Goal: Information Seeking & Learning: Learn about a topic

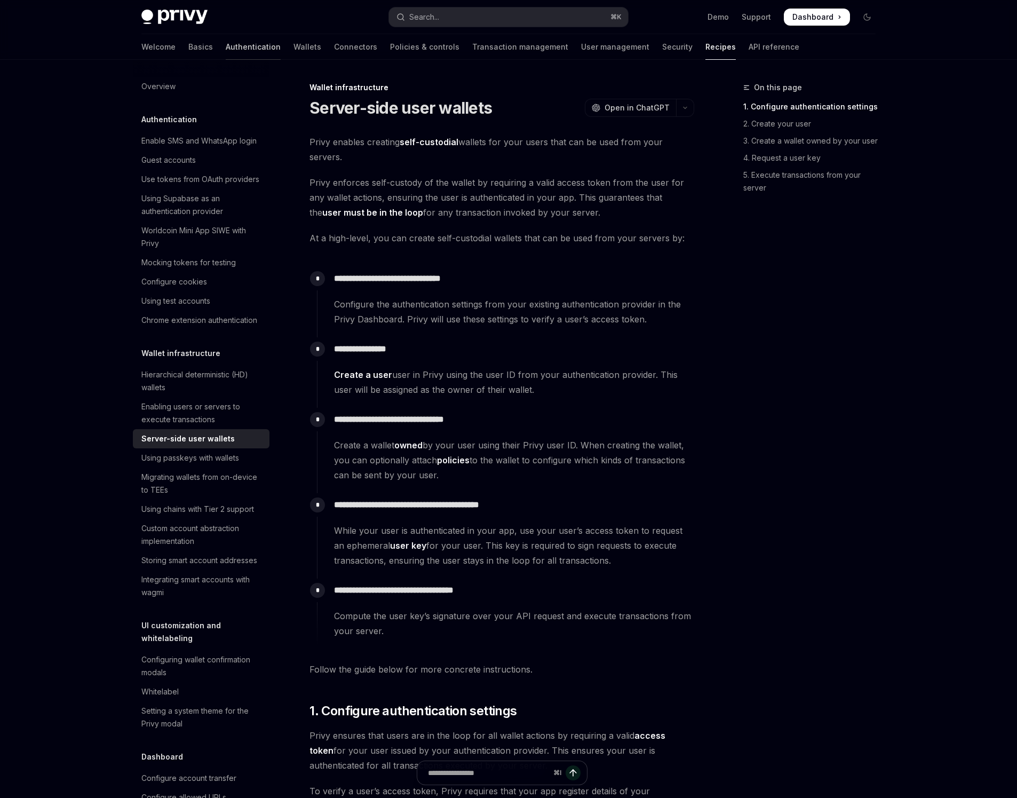
click at [226, 46] on link "Authentication" at bounding box center [253, 47] width 55 height 26
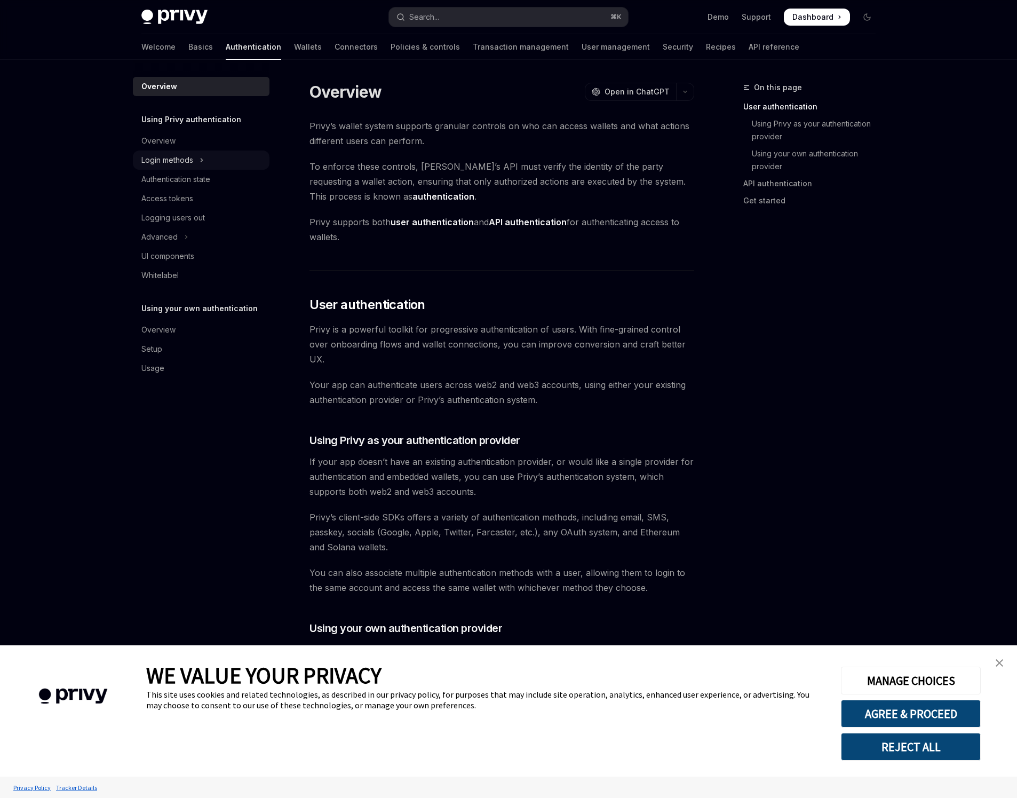
click at [174, 158] on div "Login methods" at bounding box center [167, 160] width 52 height 13
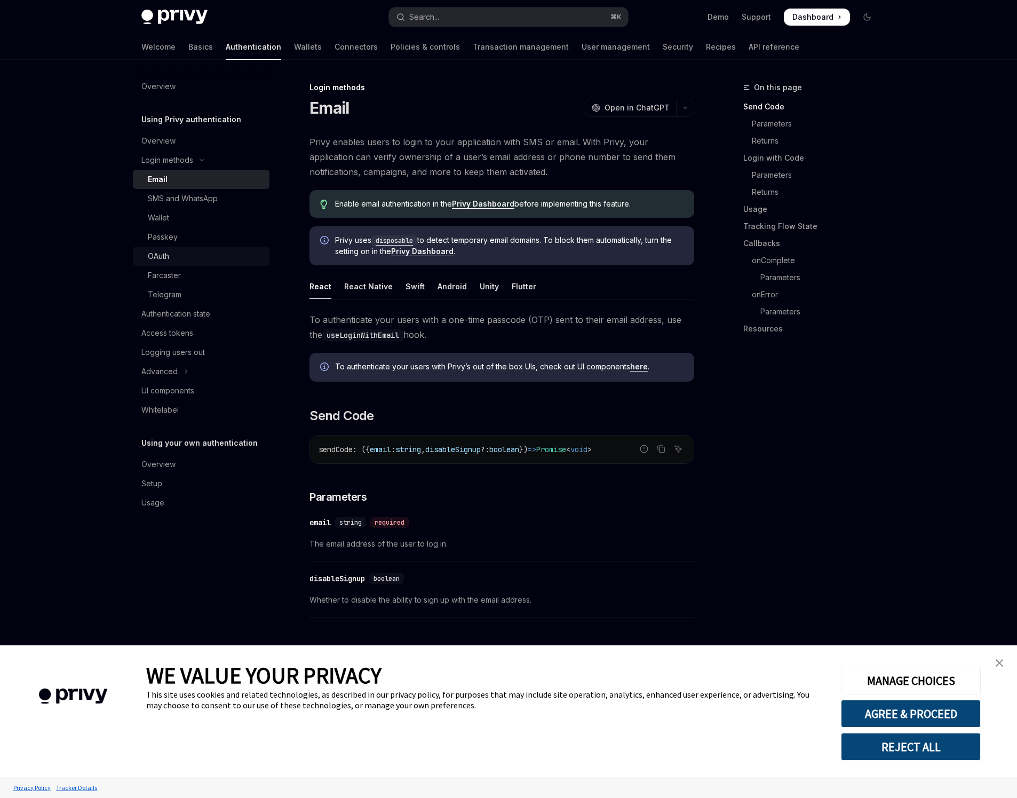
click at [189, 257] on div "OAuth" at bounding box center [205, 256] width 115 height 13
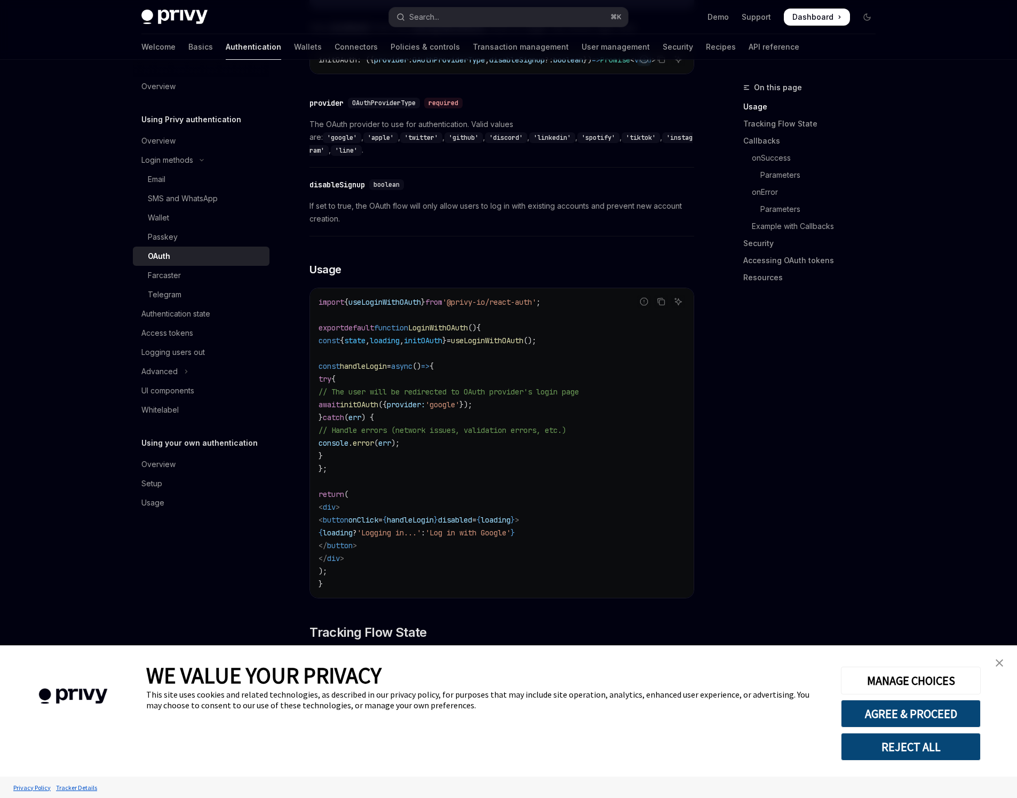
scroll to position [455, 0]
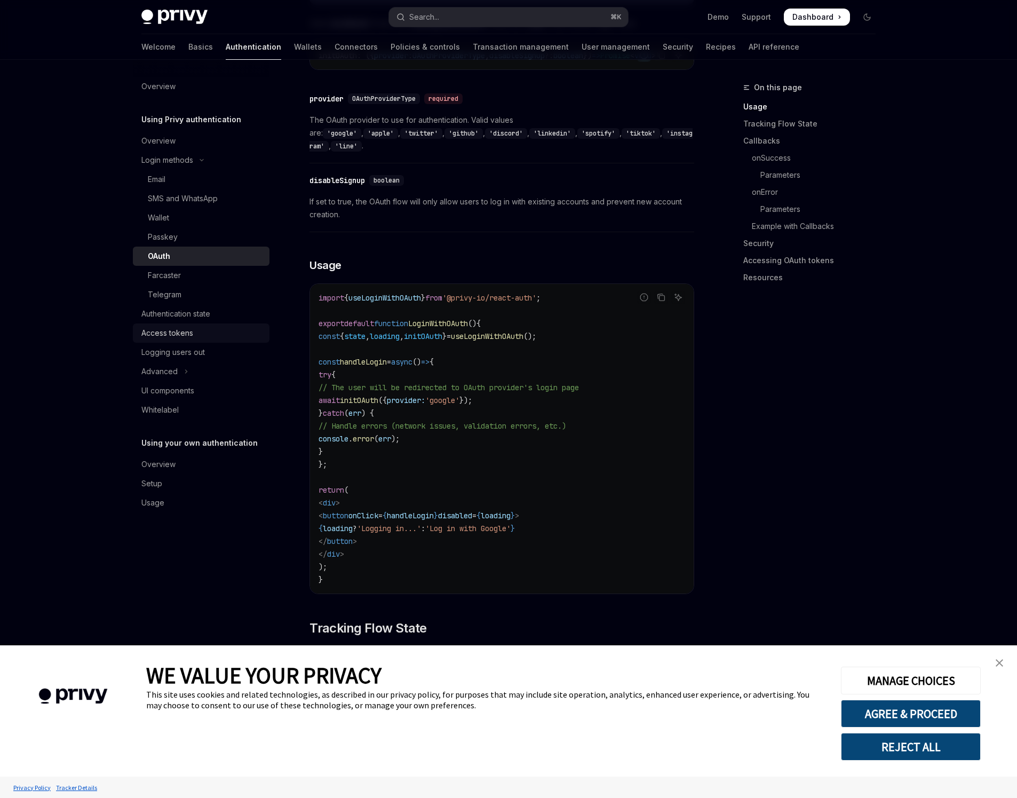
click at [165, 339] on div "Access tokens" at bounding box center [167, 333] width 52 height 13
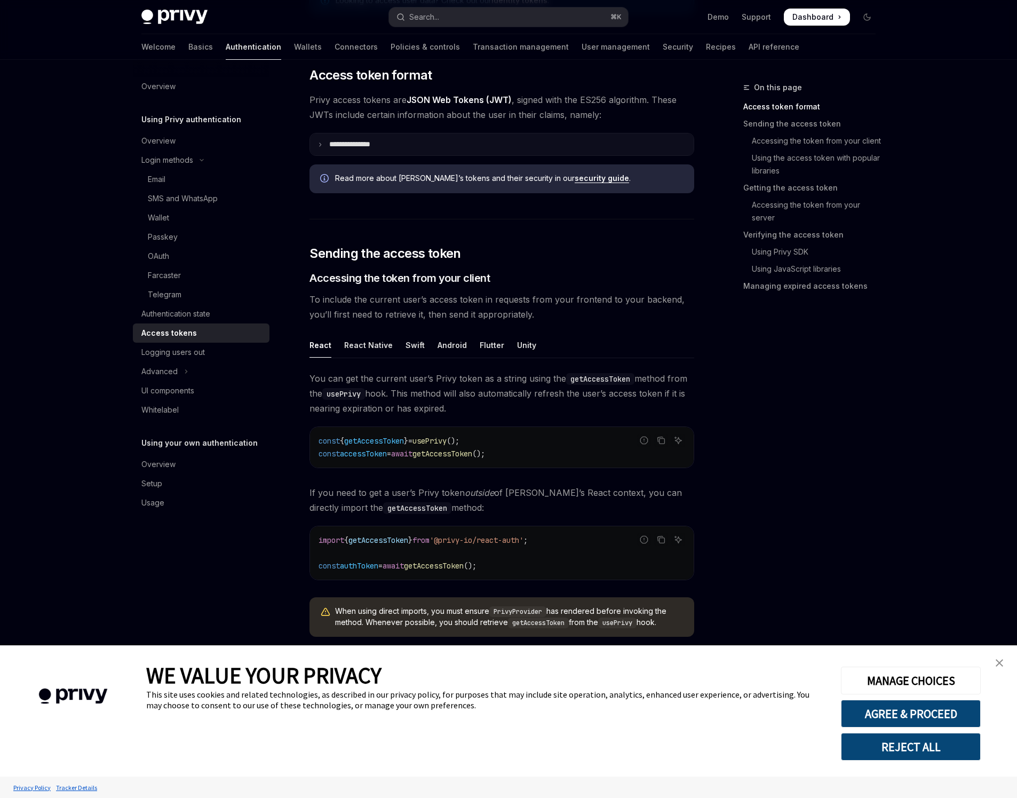
scroll to position [246, 0]
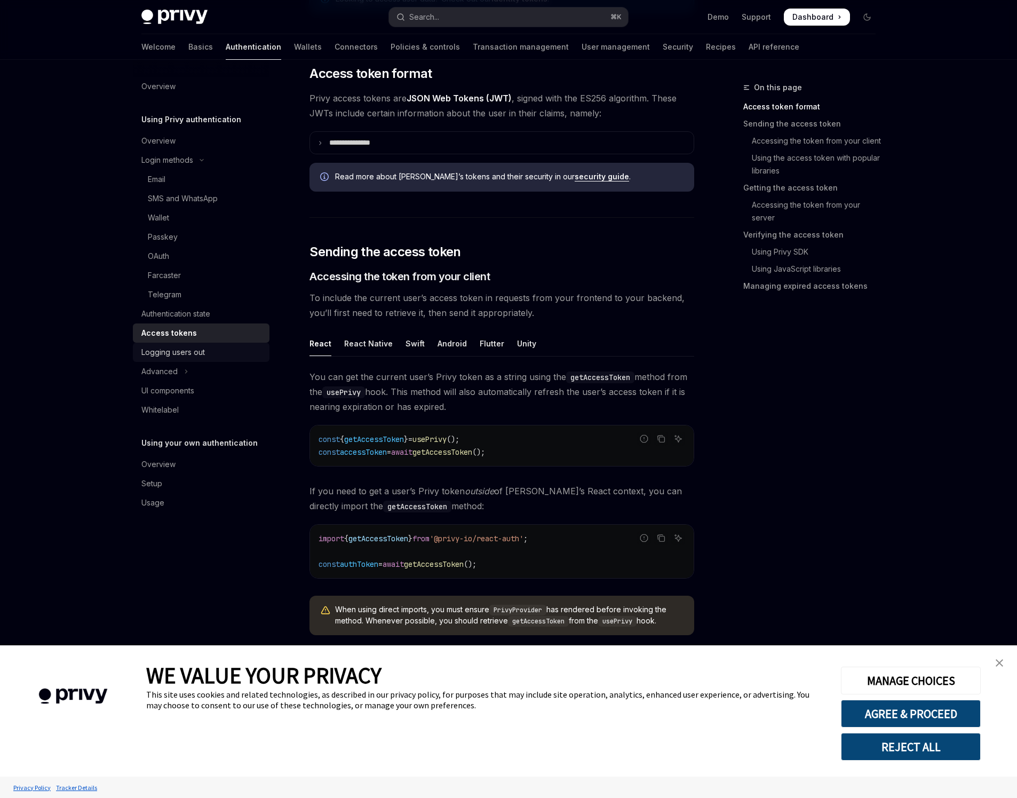
click at [223, 354] on div "Logging users out" at bounding box center [202, 352] width 122 height 13
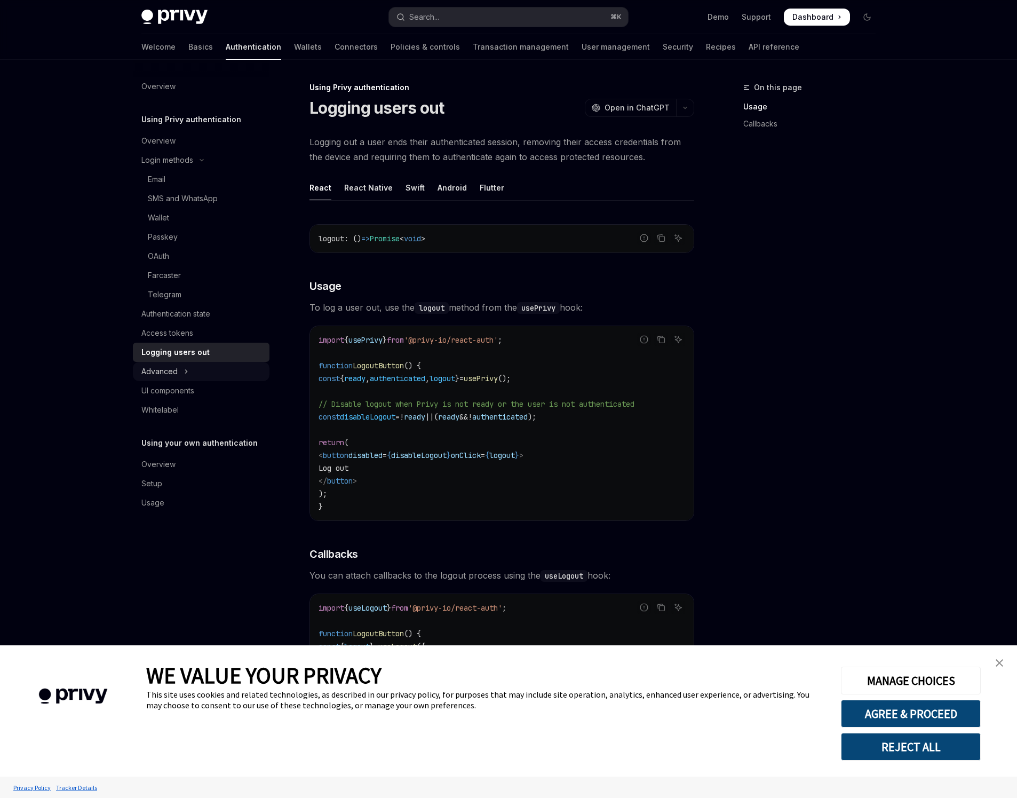
click at [192, 373] on button "Advanced" at bounding box center [201, 371] width 137 height 19
click at [188, 406] on div "Guest accounts" at bounding box center [175, 409] width 54 height 13
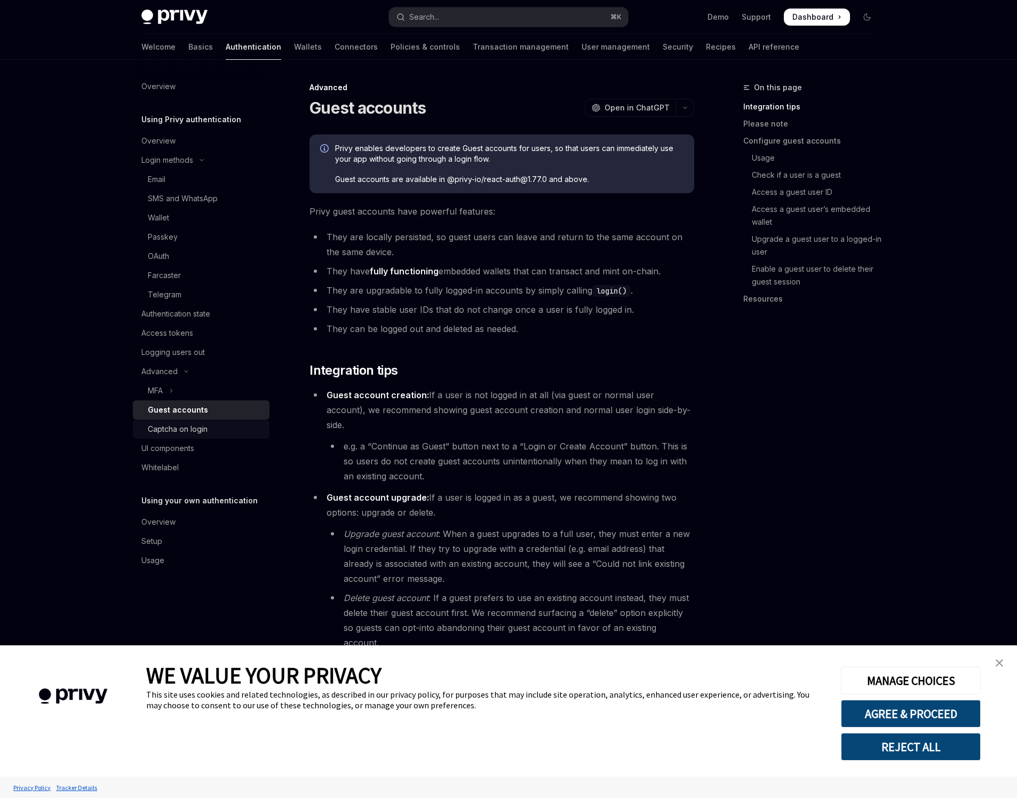
click at [205, 431] on div "Captcha on login" at bounding box center [178, 429] width 60 height 13
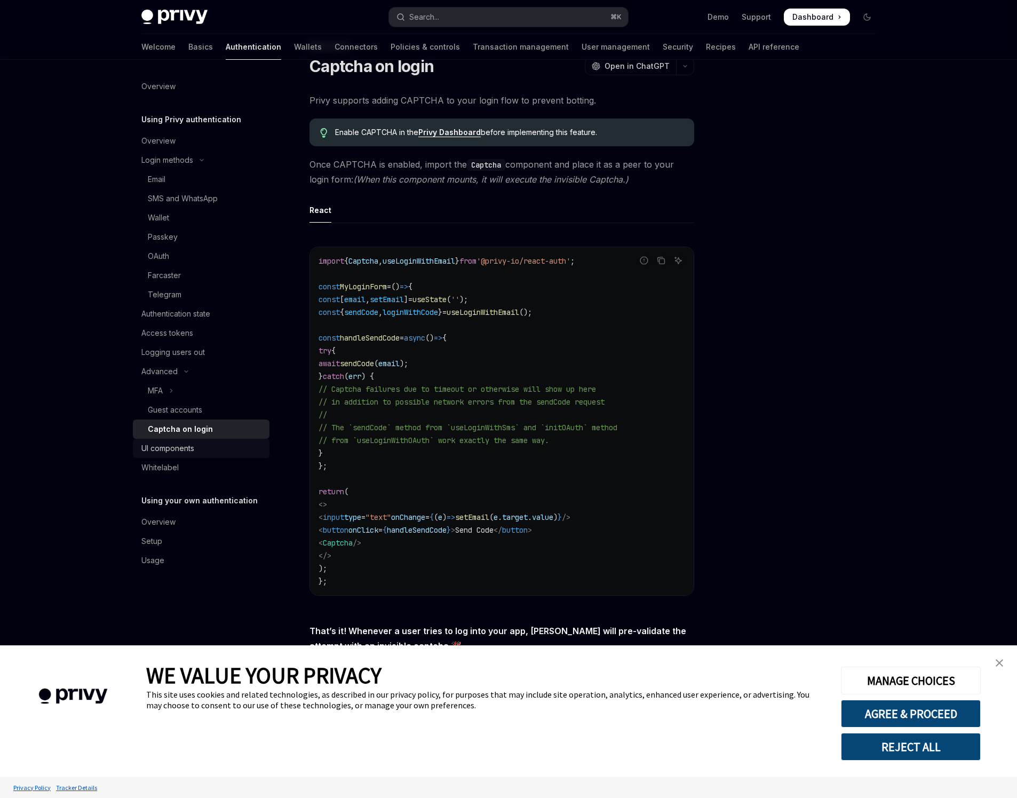
scroll to position [109, 0]
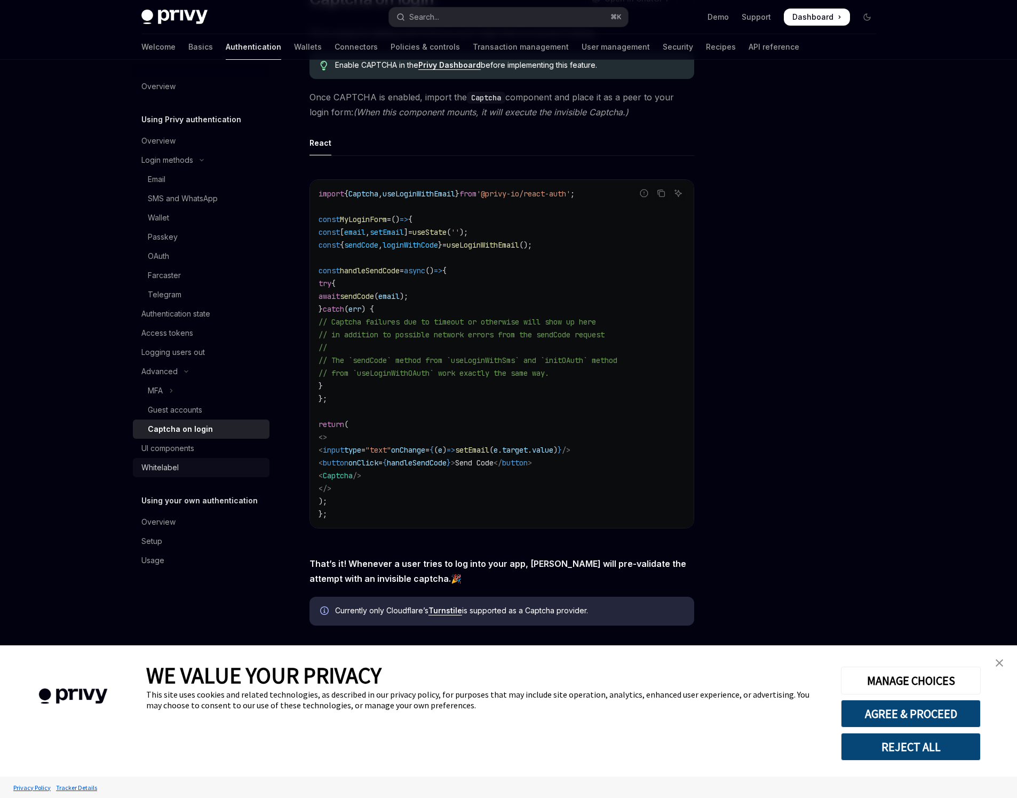
click at [183, 471] on div "Whitelabel" at bounding box center [202, 467] width 122 height 13
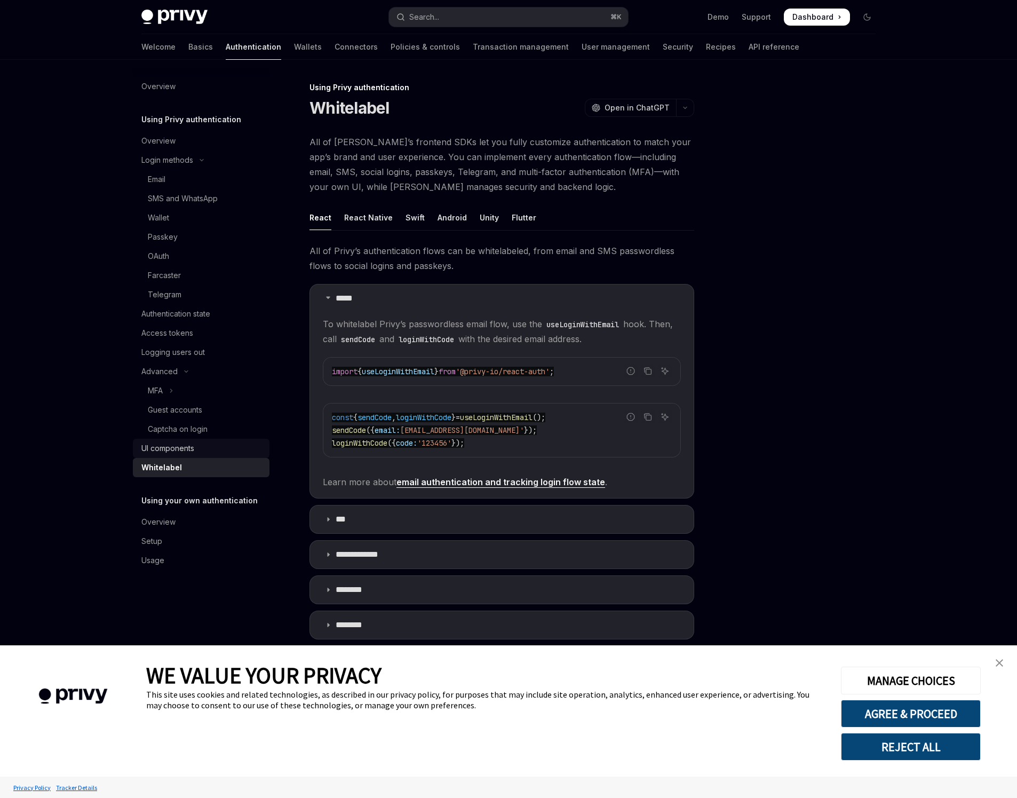
click at [203, 450] on div "UI components" at bounding box center [202, 448] width 122 height 13
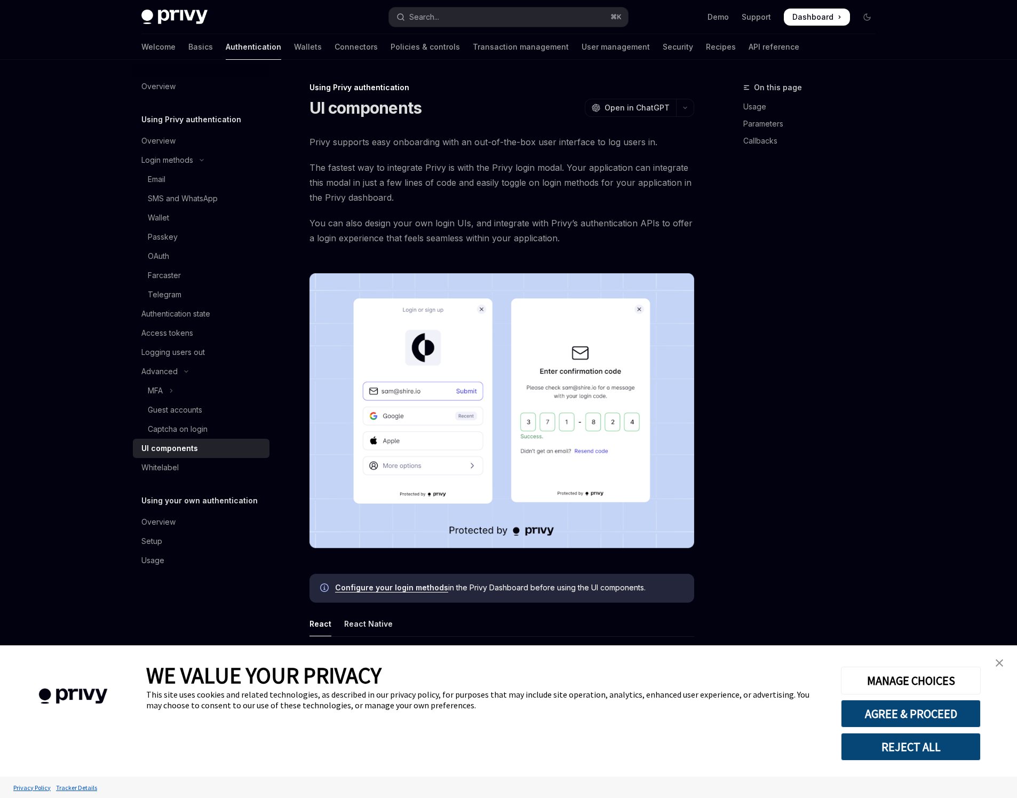
click at [185, 446] on div "UI components" at bounding box center [169, 448] width 57 height 13
click at [181, 358] on div "Logging users out" at bounding box center [173, 352] width 64 height 13
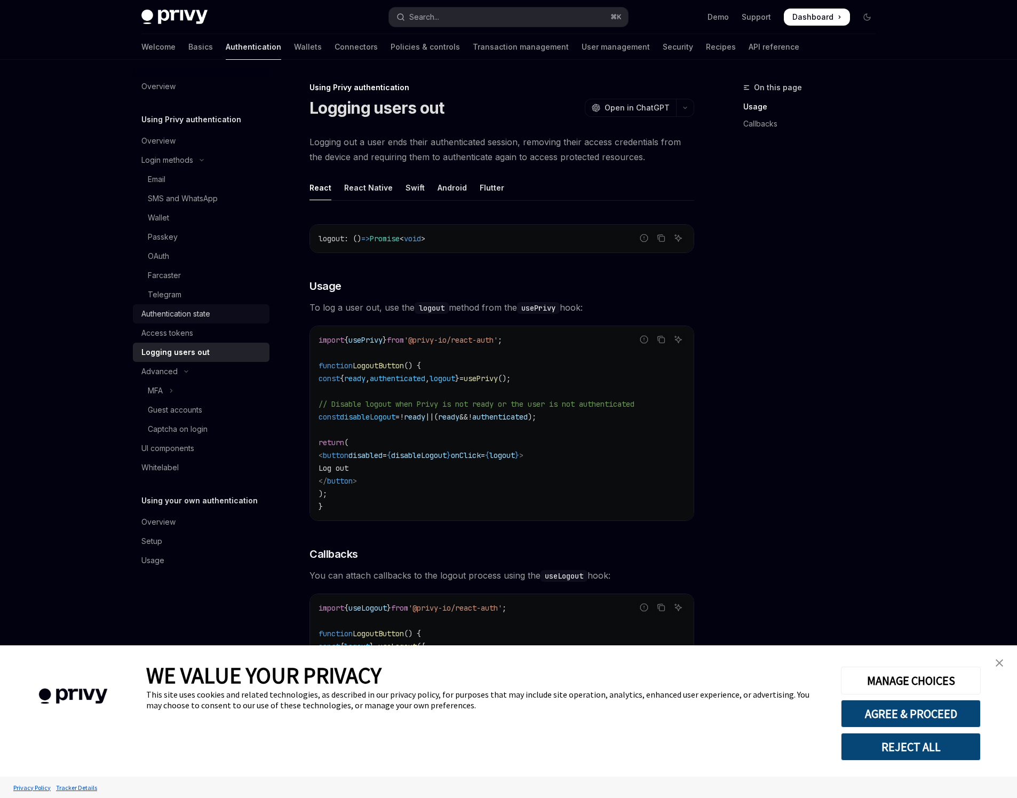
click at [192, 316] on div "Authentication state" at bounding box center [175, 313] width 69 height 13
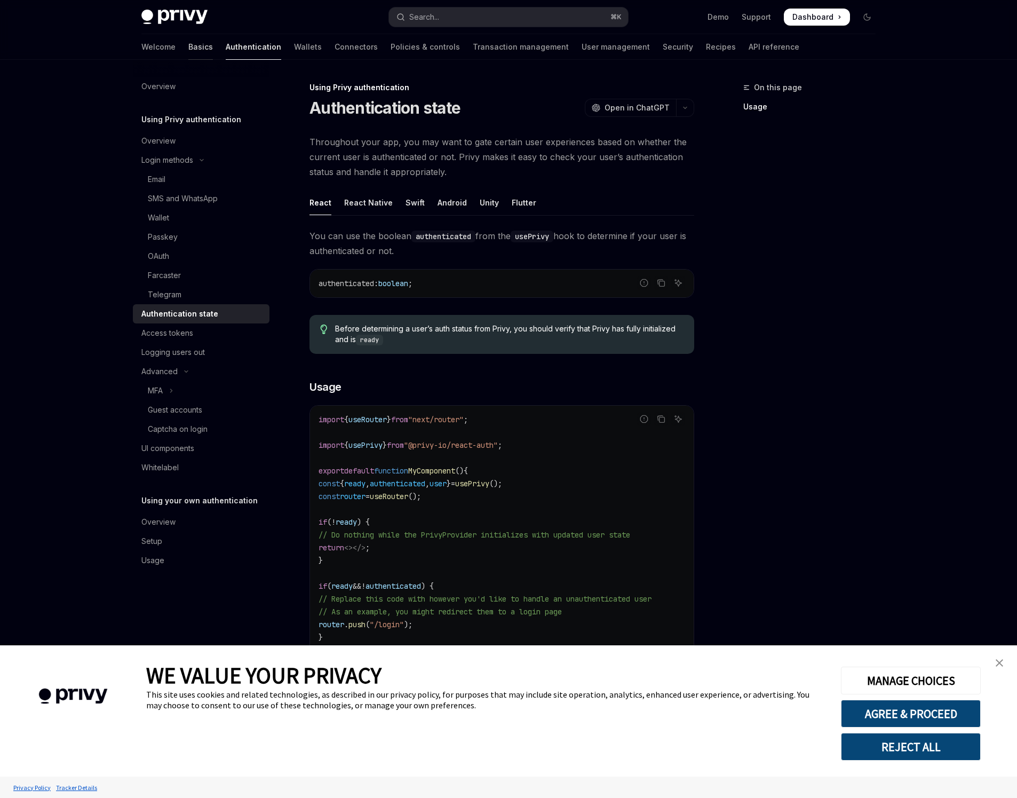
click at [188, 55] on link "Basics" at bounding box center [200, 47] width 25 height 26
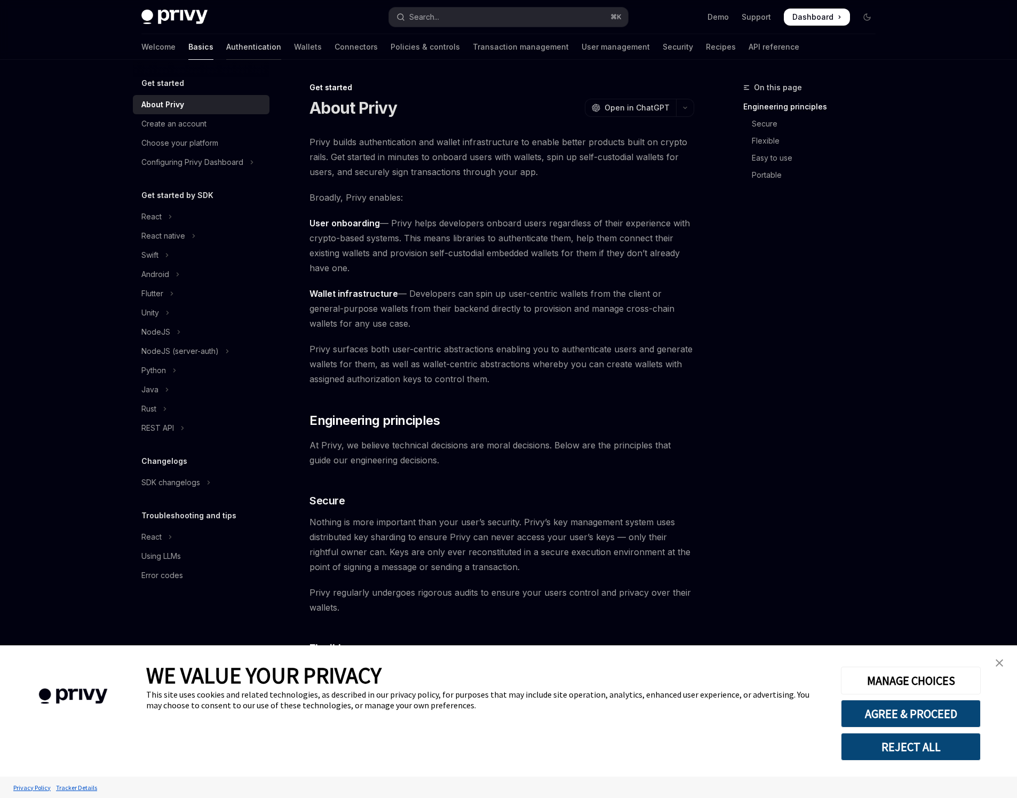
click at [226, 54] on link "Authentication" at bounding box center [253, 47] width 55 height 26
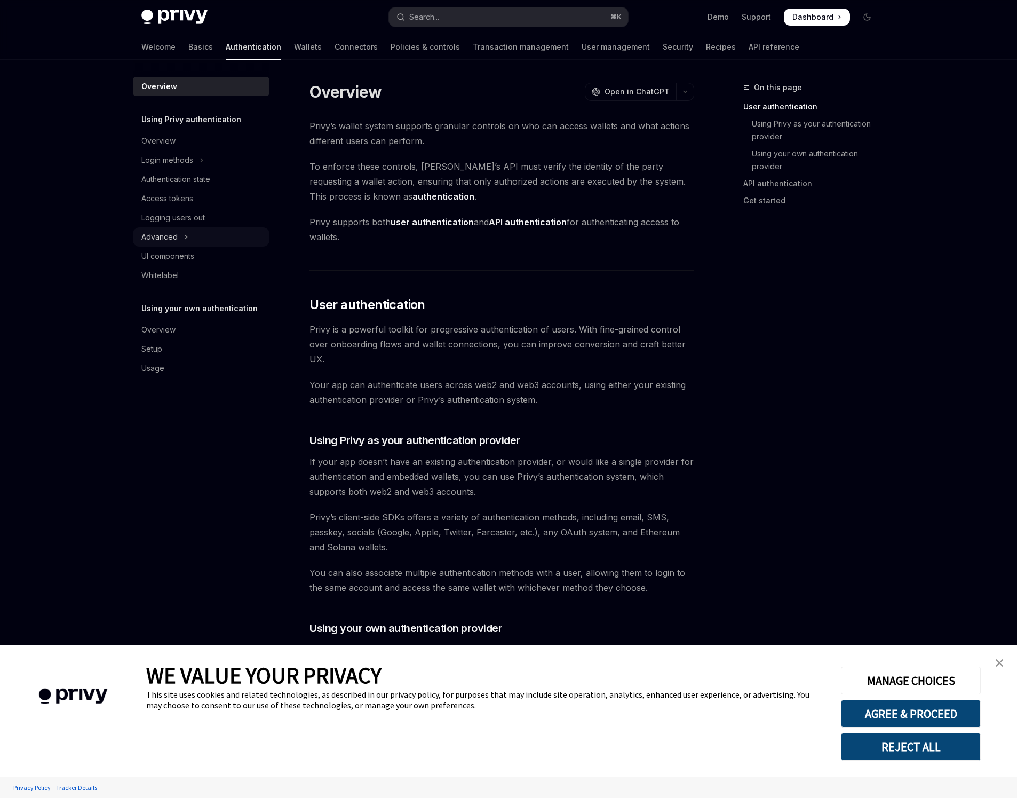
click at [179, 232] on button "Advanced" at bounding box center [201, 236] width 137 height 19
click at [193, 219] on div "Logging users out" at bounding box center [173, 217] width 64 height 13
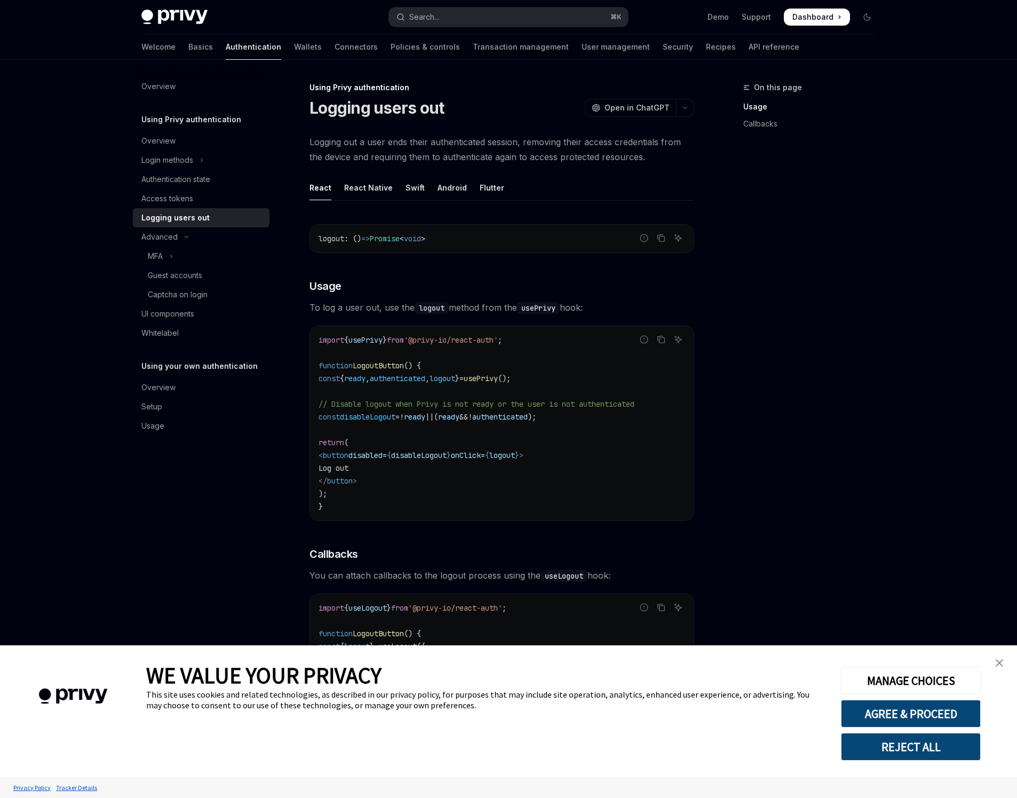
scroll to position [193, 0]
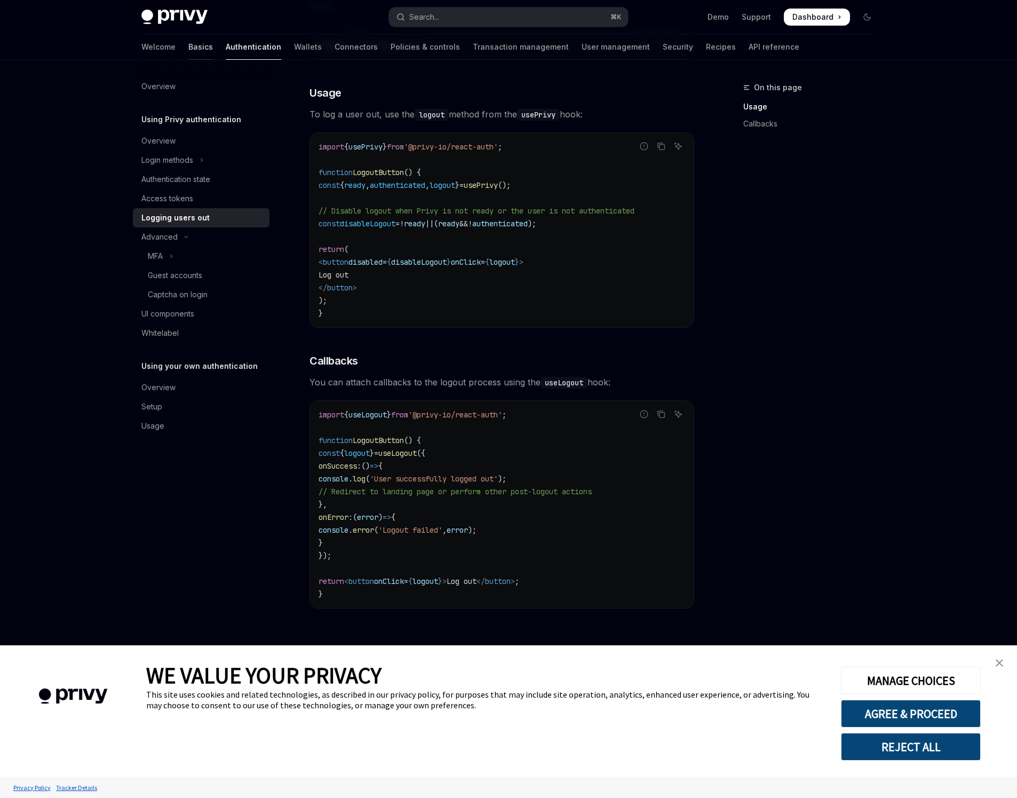
click at [188, 50] on link "Basics" at bounding box center [200, 47] width 25 height 26
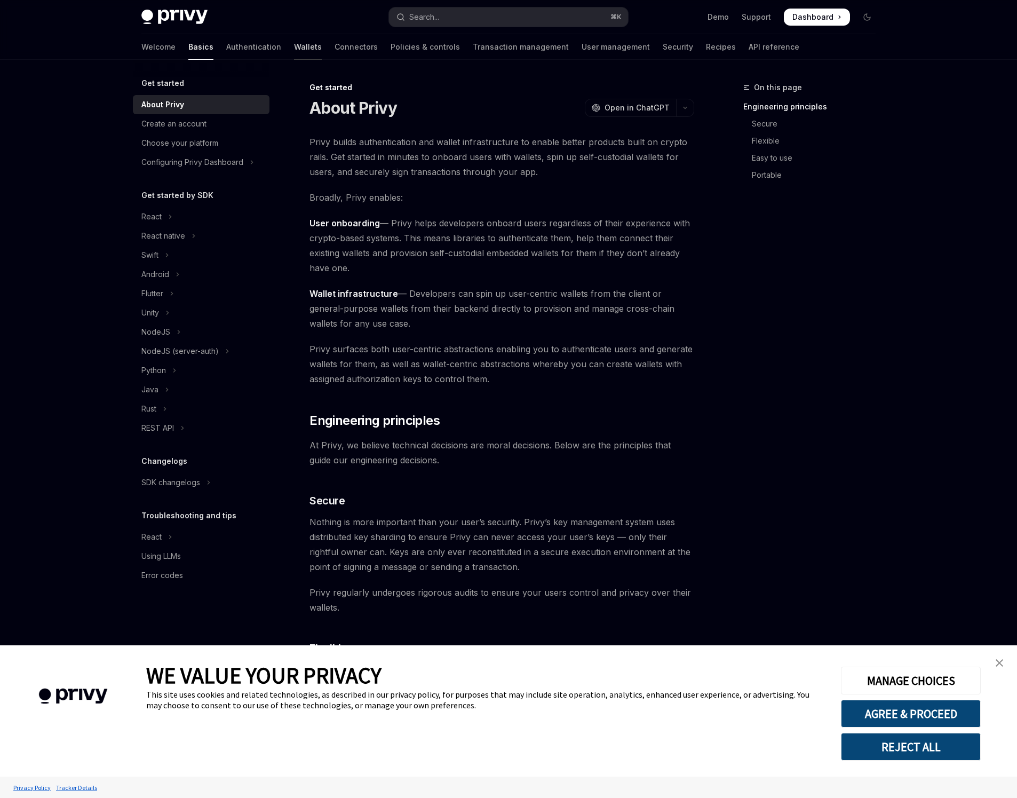
click at [294, 50] on link "Wallets" at bounding box center [308, 47] width 28 height 26
type textarea "*"
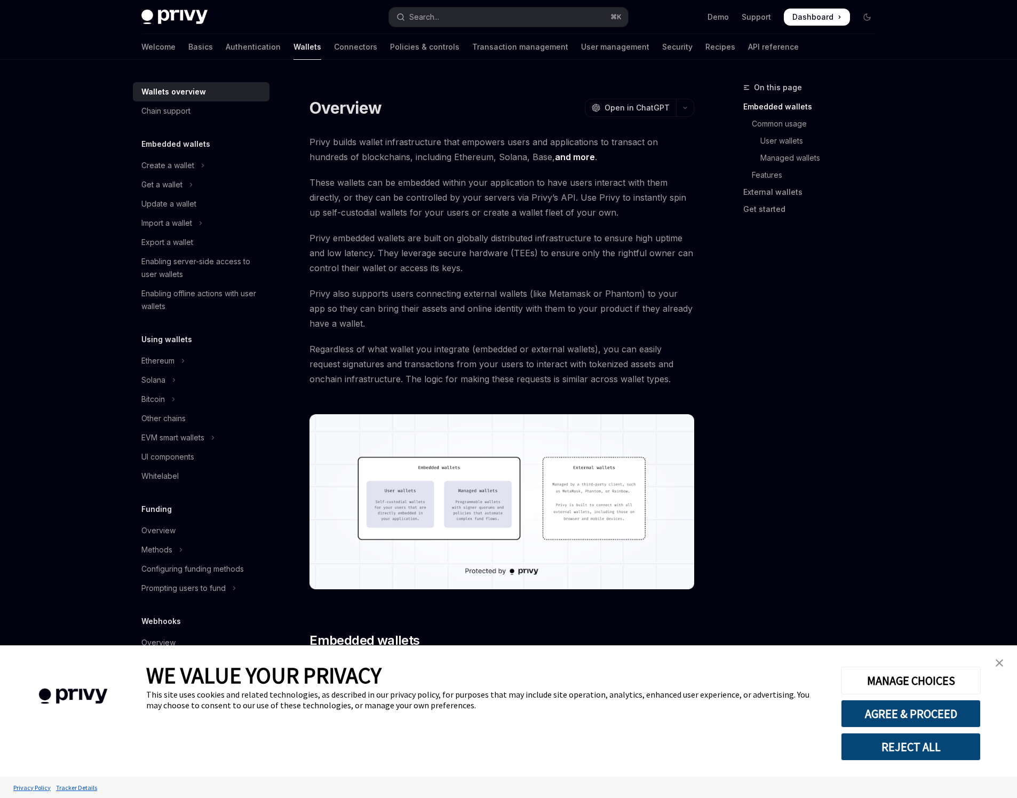
click at [819, 400] on div "On this page Embedded wallets Common usage User wallets Managed wallets Feature…" at bounding box center [803, 439] width 162 height 717
